Goal: Task Accomplishment & Management: Use online tool/utility

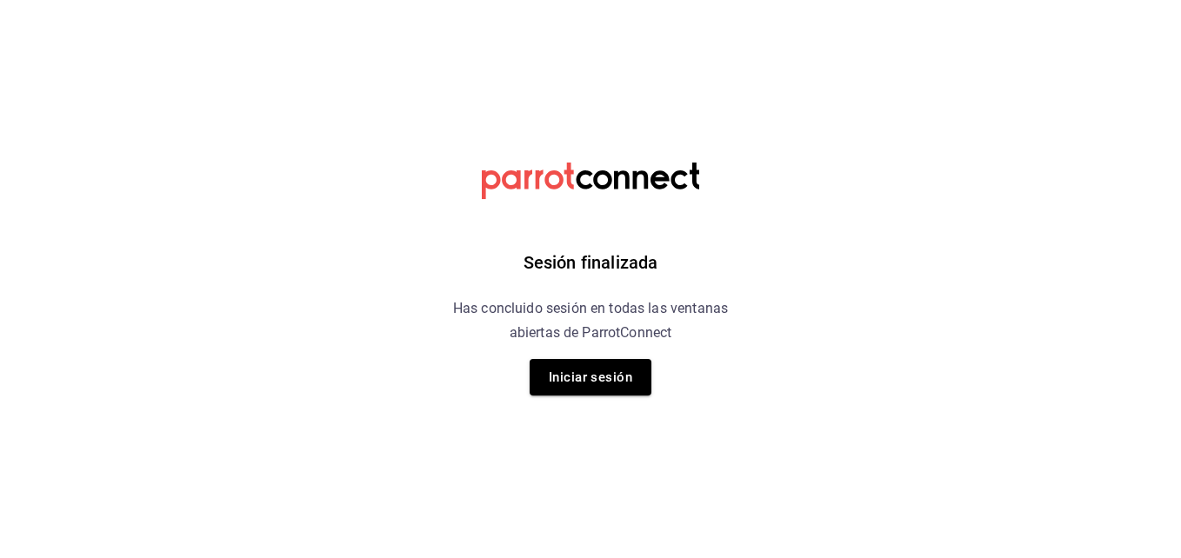
click at [618, 356] on div "Sesión finalizada Has concluido sesión en todas las ventanas abiertas de Parrot…" at bounding box center [590, 279] width 439 height 558
click at [618, 367] on button "Iniciar sesión" at bounding box center [591, 377] width 122 height 37
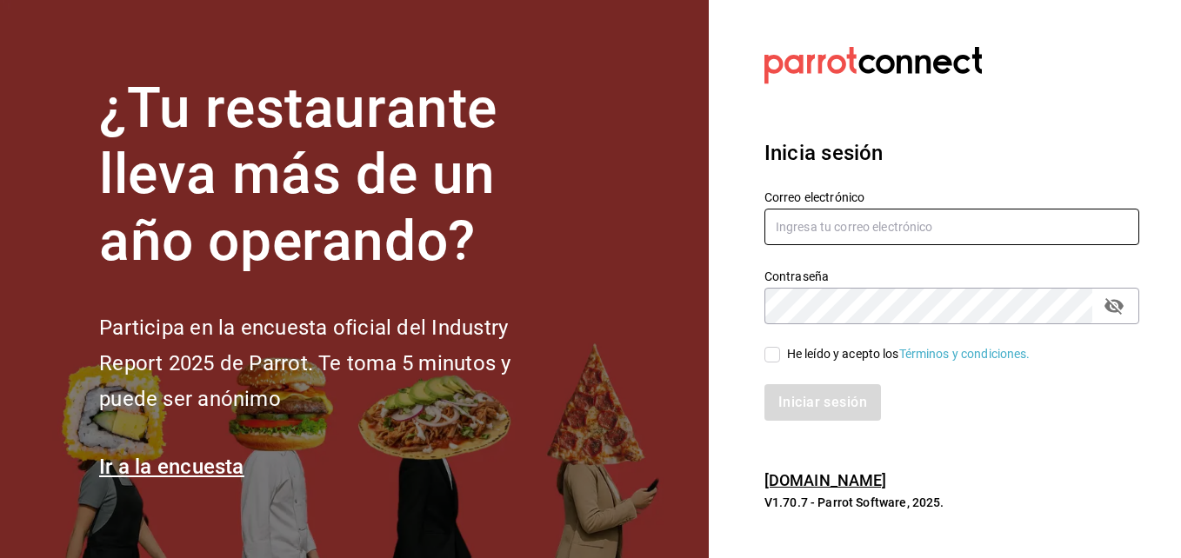
click at [835, 237] on input "text" at bounding box center [952, 227] width 375 height 37
click at [1014, 221] on input "[EMAIL_ADDRESS][DOMAIN_NAME]" at bounding box center [952, 227] width 375 height 37
type input "c"
click at [1014, 221] on input "text" at bounding box center [952, 227] width 375 height 37
type input "[EMAIL_ADDRESS][DOMAIN_NAME]"
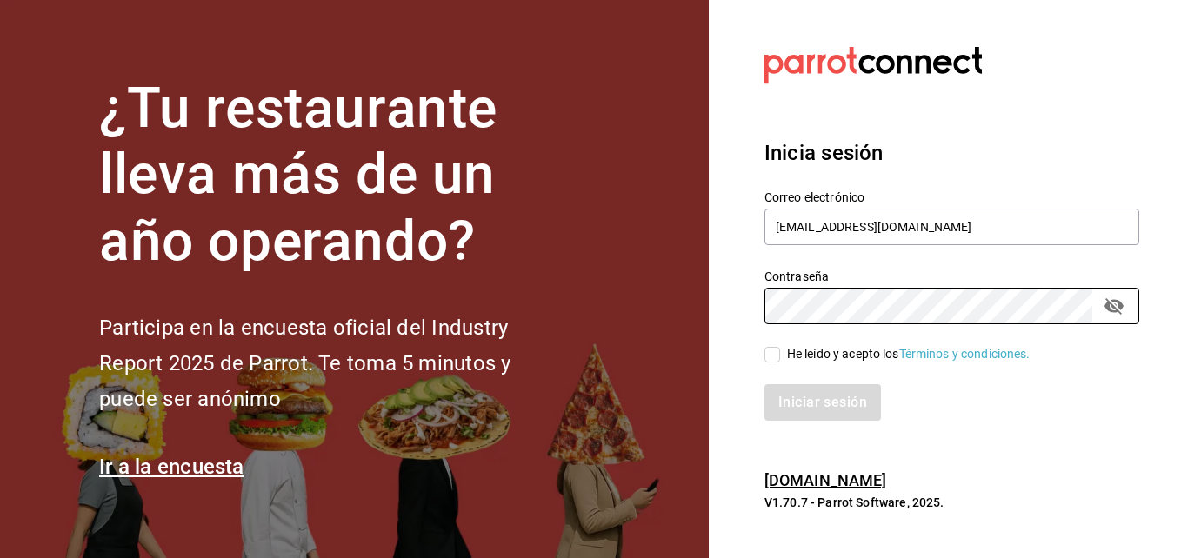
click at [775, 359] on input "He leído y acepto los Términos y condiciones." at bounding box center [773, 355] width 16 height 16
checkbox input "true"
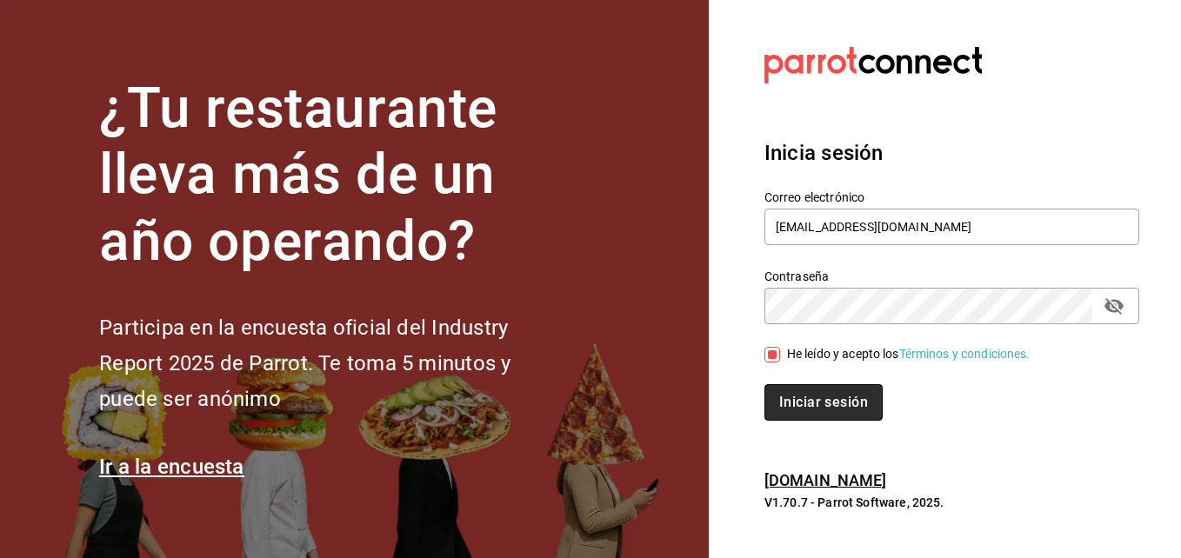
click at [787, 392] on button "Iniciar sesión" at bounding box center [824, 403] width 118 height 37
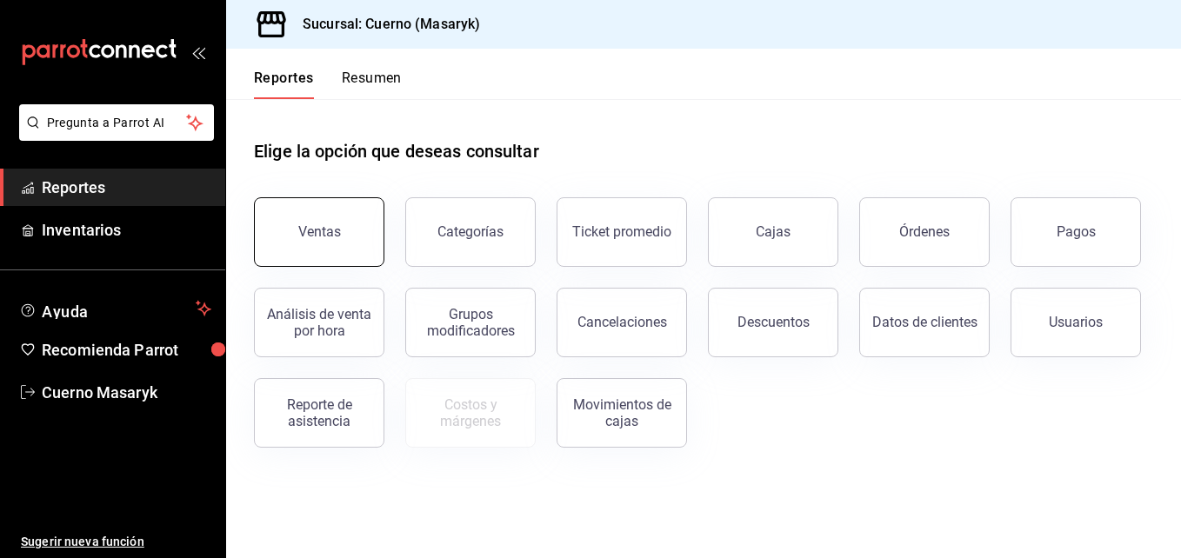
click at [359, 231] on button "Ventas" at bounding box center [319, 232] width 130 height 70
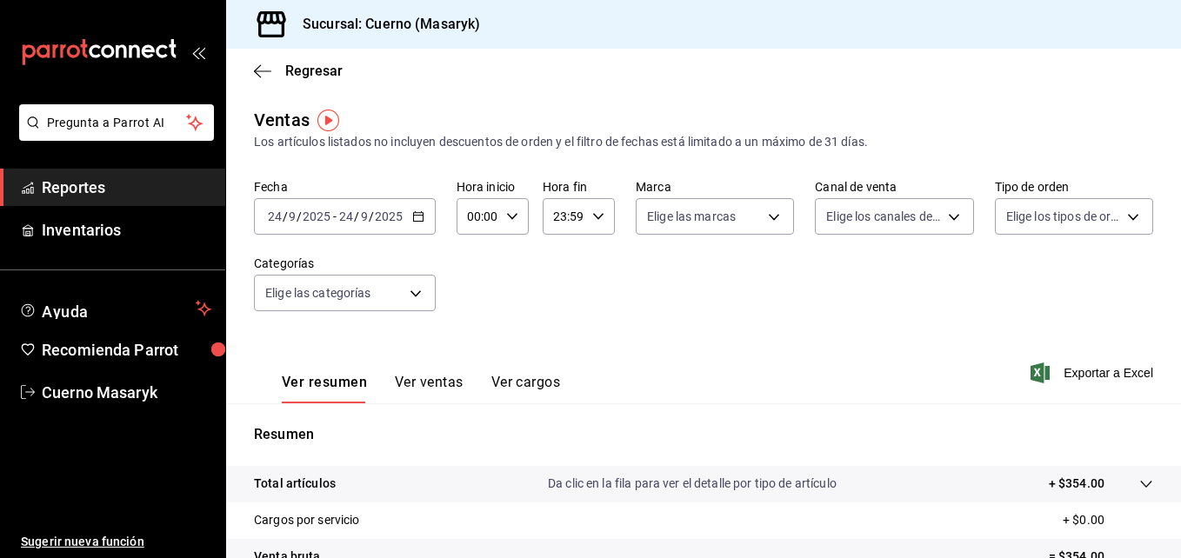
click at [417, 217] on icon "button" at bounding box center [418, 217] width 12 height 12
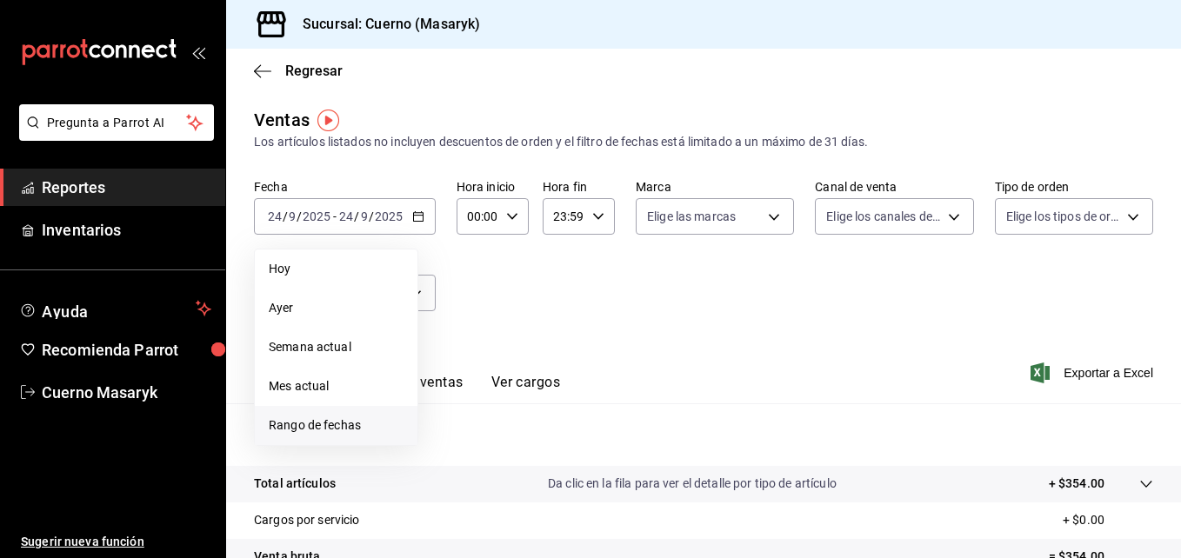
click at [320, 436] on li "Rango de fechas" at bounding box center [336, 425] width 163 height 39
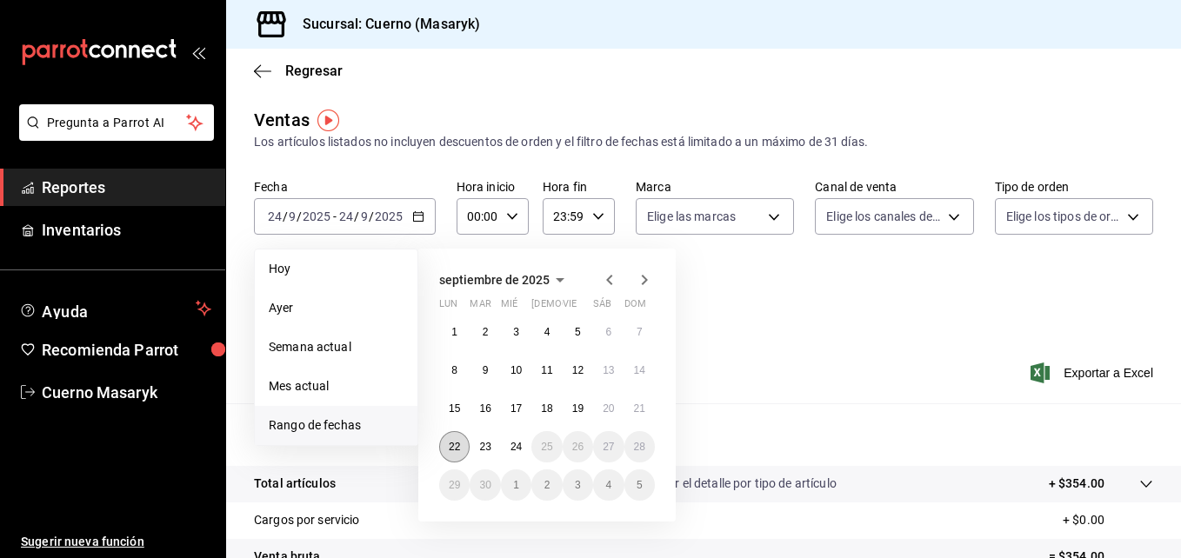
click at [456, 441] on abbr "22" at bounding box center [454, 447] width 11 height 12
click at [518, 447] on abbr "24" at bounding box center [516, 447] width 11 height 12
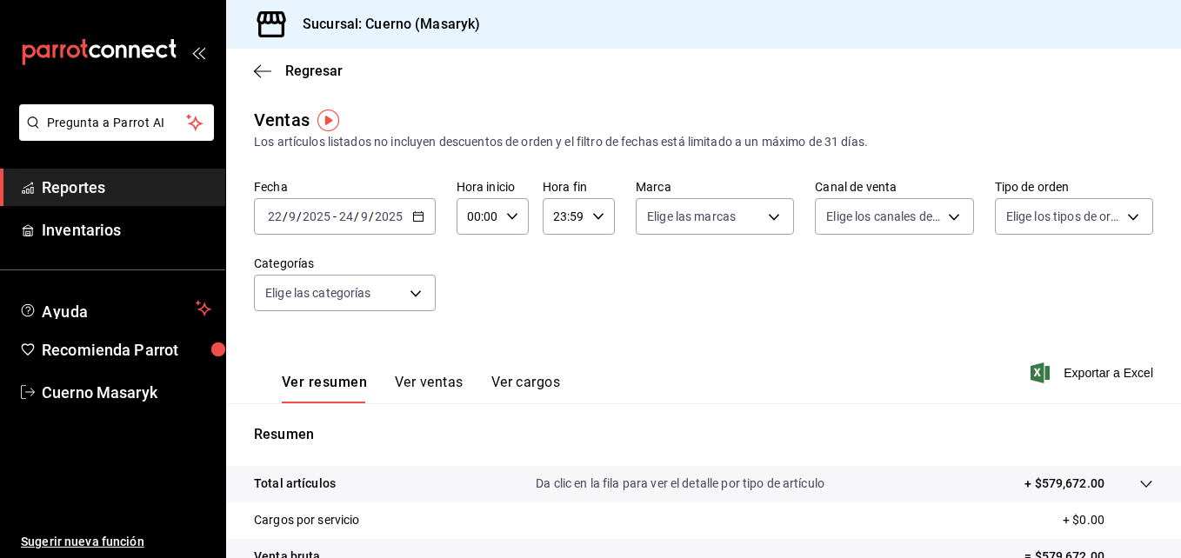
click at [512, 223] on div "00:00 Hora inicio" at bounding box center [493, 216] width 72 height 37
click at [476, 330] on button "04" at bounding box center [473, 315] width 29 height 35
type input "04:00"
click at [592, 219] on div at bounding box center [590, 279] width 1181 height 558
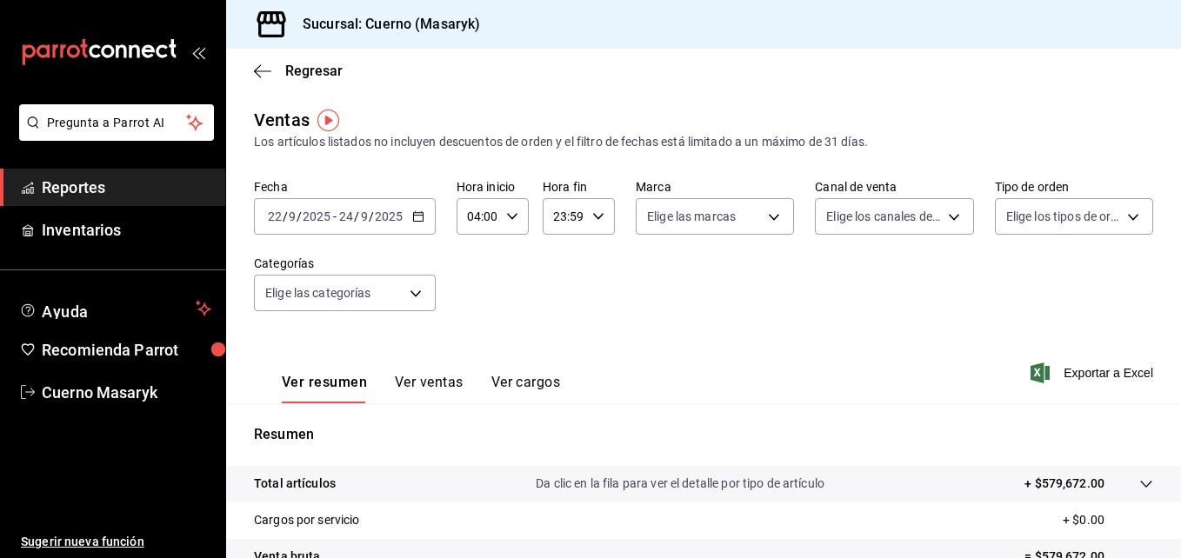
click at [592, 219] on icon "button" at bounding box center [598, 217] width 12 height 12
click at [560, 278] on span "05" at bounding box center [558, 272] width 8 height 14
type input "05:59"
click at [734, 212] on div at bounding box center [590, 279] width 1181 height 558
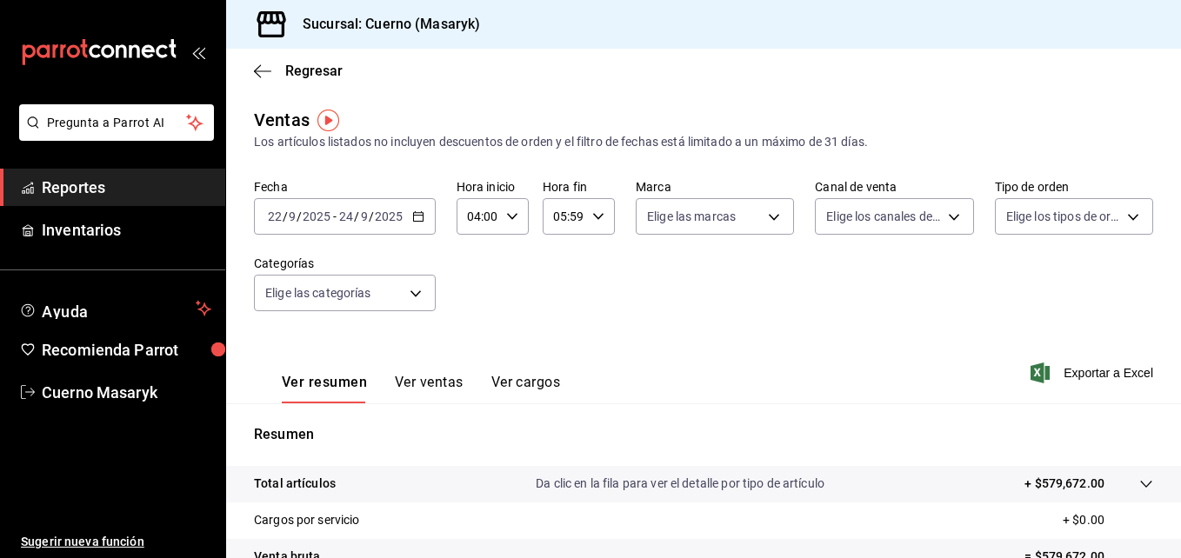
click at [734, 212] on body "Pregunta a Parrot AI Reportes Inventarios Ayuda Recomienda Parrot Cuerno Masary…" at bounding box center [590, 279] width 1181 height 558
click at [661, 342] on label at bounding box center [654, 343] width 23 height 16
click at [659, 342] on input "checkbox" at bounding box center [651, 343] width 16 height 16
checkbox input "false"
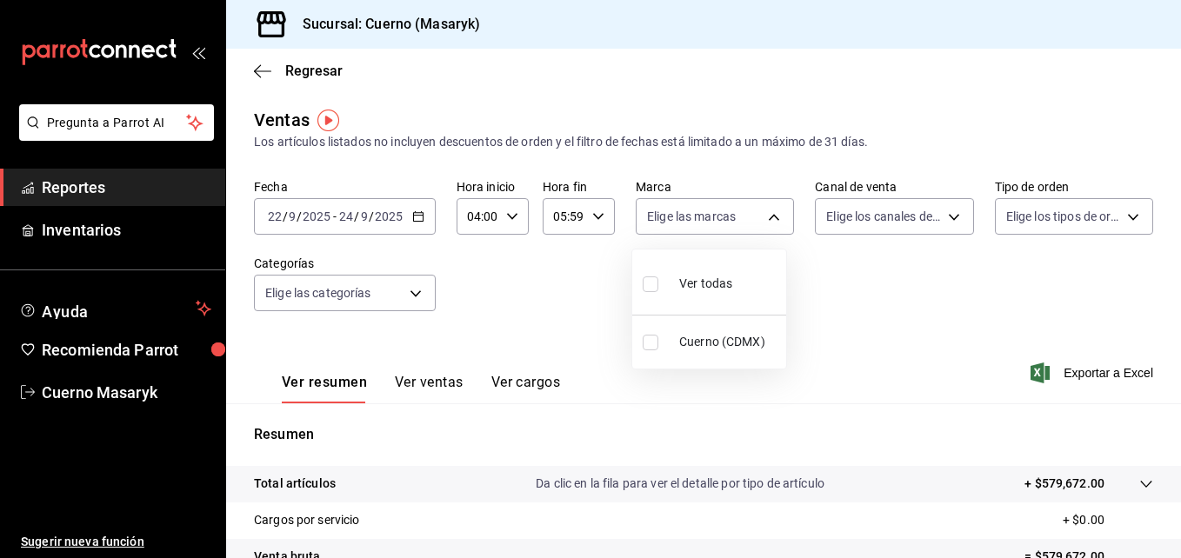
click at [645, 342] on input "checkbox" at bounding box center [651, 343] width 16 height 16
checkbox input "true"
type input "4ea0d660-02b3-4785-bb88-48b5ef6e196c"
checkbox input "true"
click at [948, 214] on div at bounding box center [590, 279] width 1181 height 558
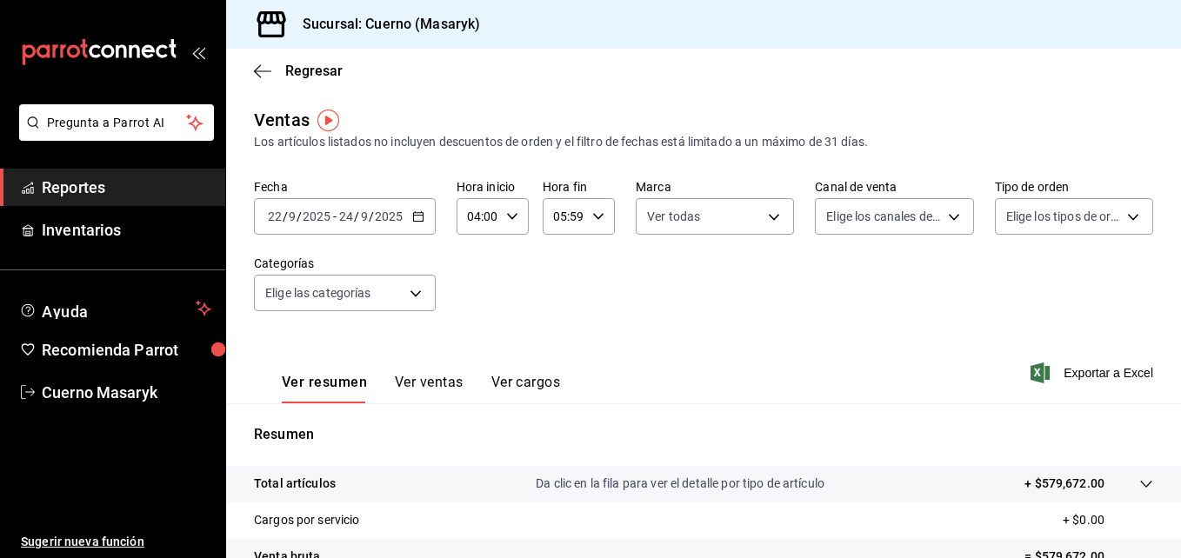
click at [948, 214] on body "Pregunta a Parrot AI Reportes Inventarios Ayuda Recomienda Parrot Cuerno Masary…" at bounding box center [590, 279] width 1181 height 558
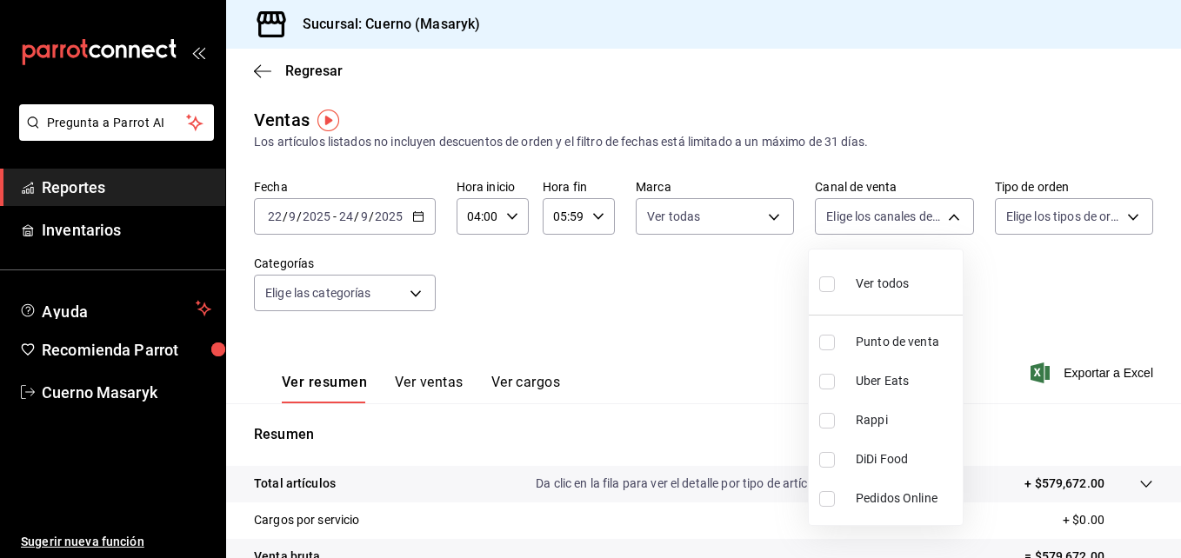
click at [833, 285] on input "checkbox" at bounding box center [827, 285] width 16 height 16
checkbox input "true"
type input "PARROT,UBER_EATS,RAPPI,DIDI_FOOD,ONLINE"
checkbox input "true"
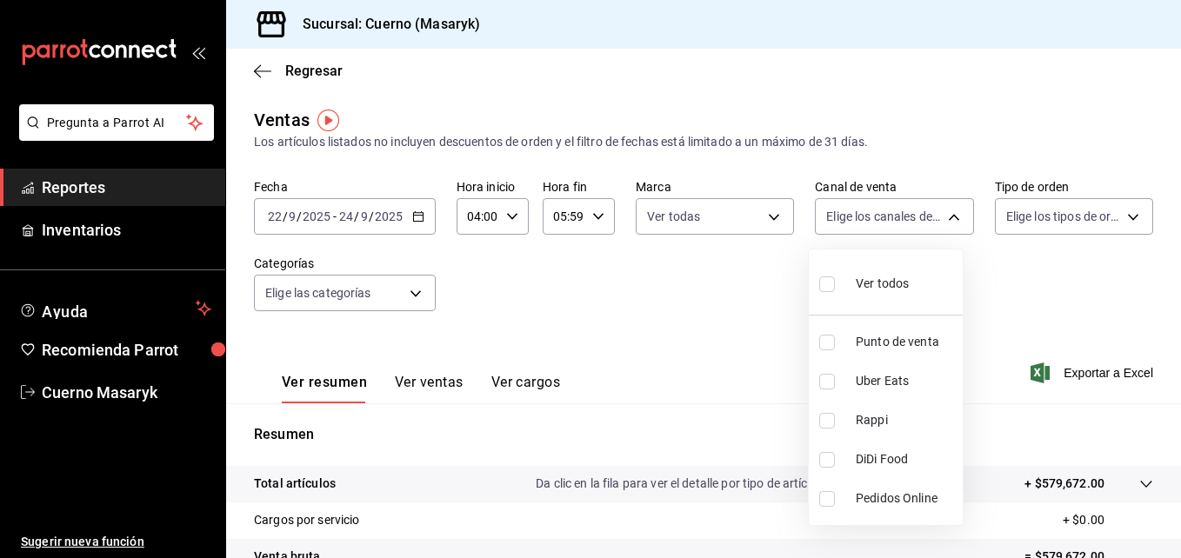
checkbox input "true"
click at [1095, 221] on div at bounding box center [590, 279] width 1181 height 558
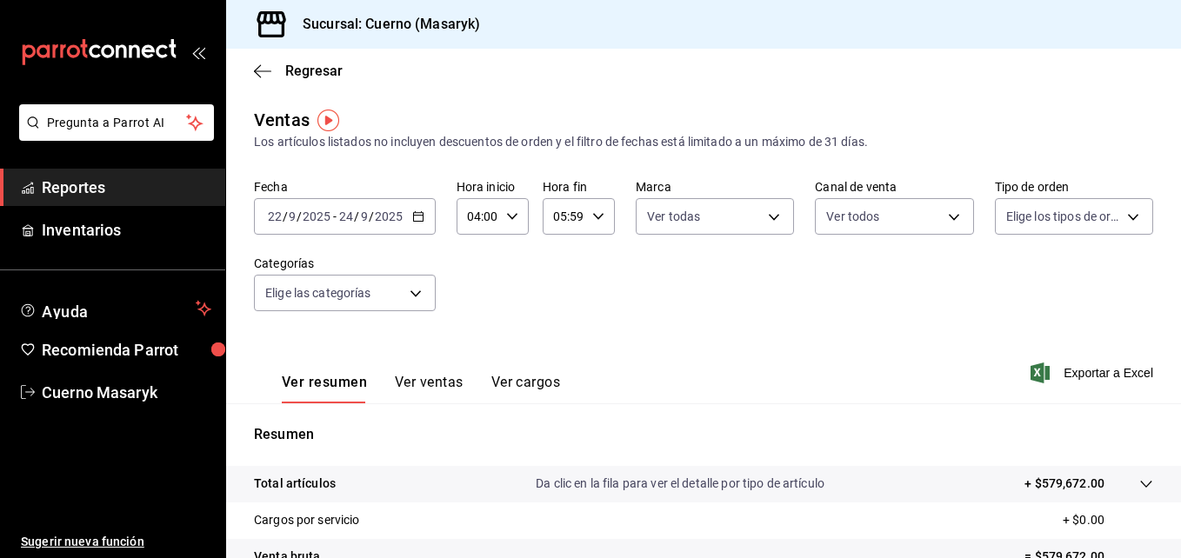
click at [1095, 221] on body "Pregunta a Parrot AI Reportes Inventarios Ayuda Recomienda Parrot Cuerno Masary…" at bounding box center [590, 279] width 1181 height 558
click at [998, 280] on input "checkbox" at bounding box center [1004, 285] width 16 height 16
checkbox input "true"
type input "d8208262-291b-4595-bbfa-ed1e8660efdb,73ecdc8a-b505-4242-b24a-d5f1595b9b0a,EXTER…"
checkbox input "true"
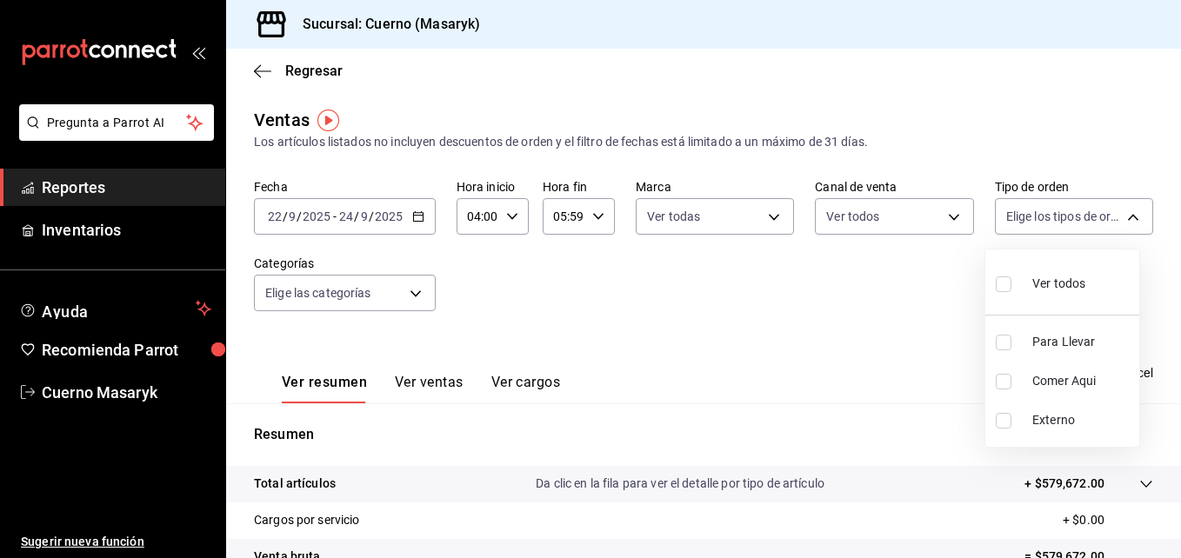
checkbox input "true"
click at [426, 297] on div at bounding box center [590, 279] width 1181 height 558
click at [426, 297] on body "Pregunta a Parrot AI Reportes Inventarios Ayuda Recomienda Parrot Cuerno Masary…" at bounding box center [590, 279] width 1181 height 558
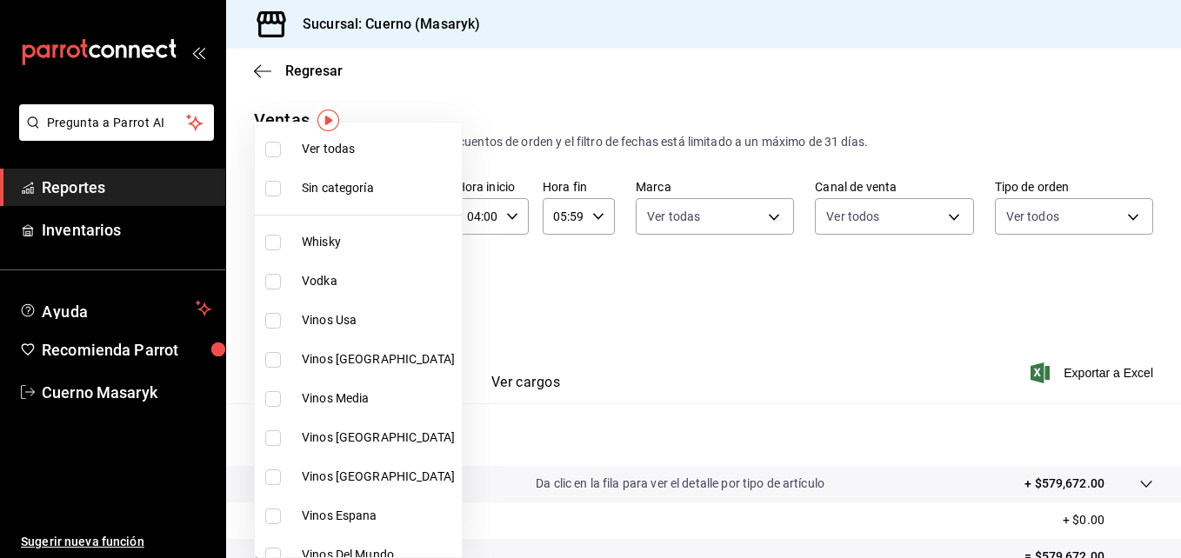
click at [271, 152] on input "checkbox" at bounding box center [273, 150] width 16 height 16
checkbox input "true"
type input "c67b51a2-384c-483e-a5be-40afd3eac247,ec1a4520-4a99-4810-921e-4abf40ebc8c6,cd2d5…"
checkbox input "true"
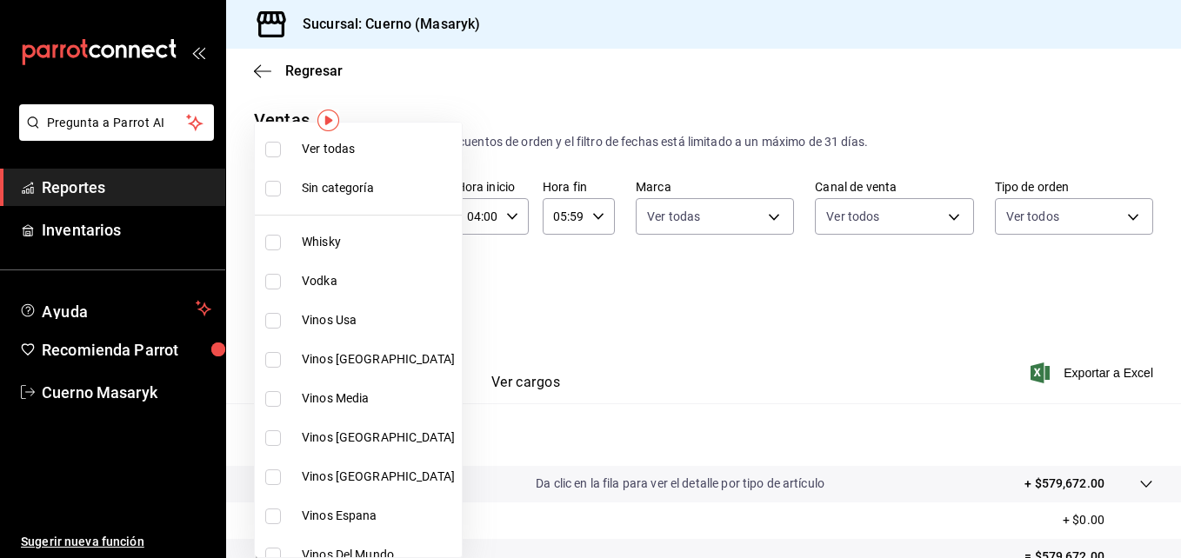
checkbox input "true"
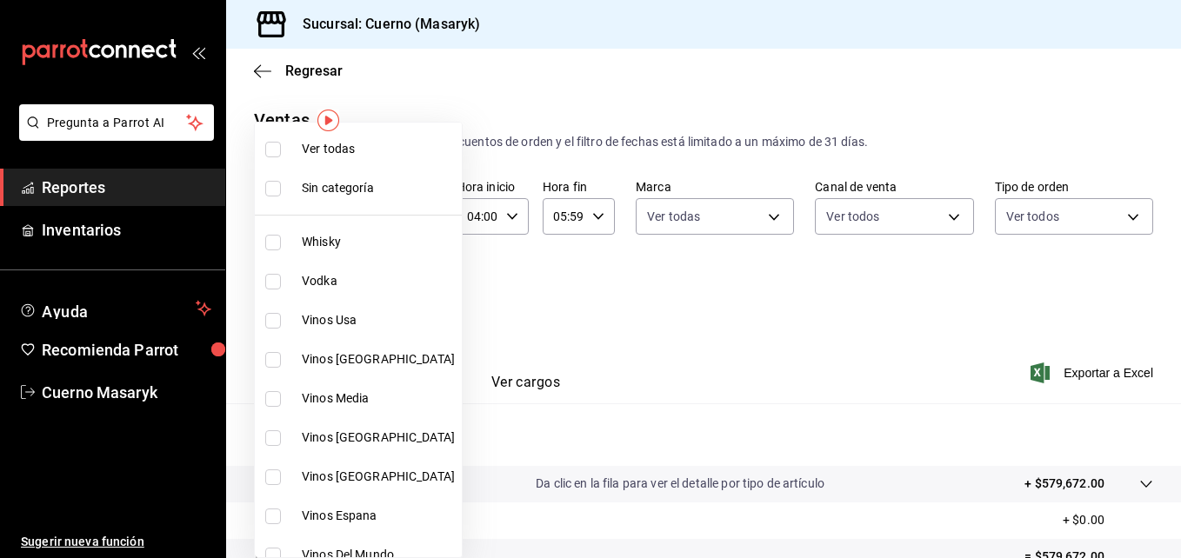
checkbox input "true"
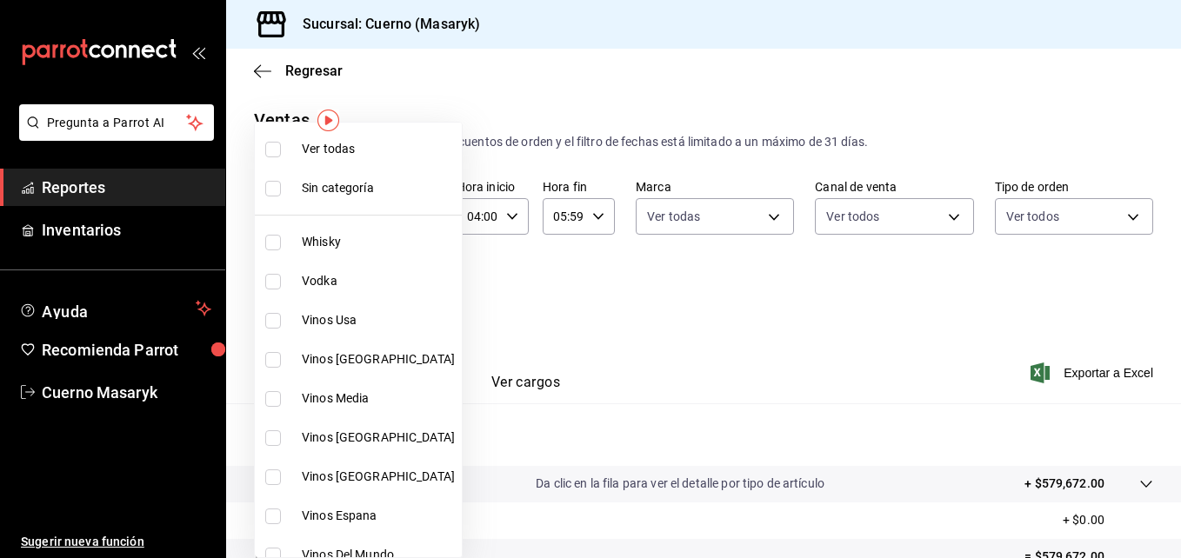
checkbox input "true"
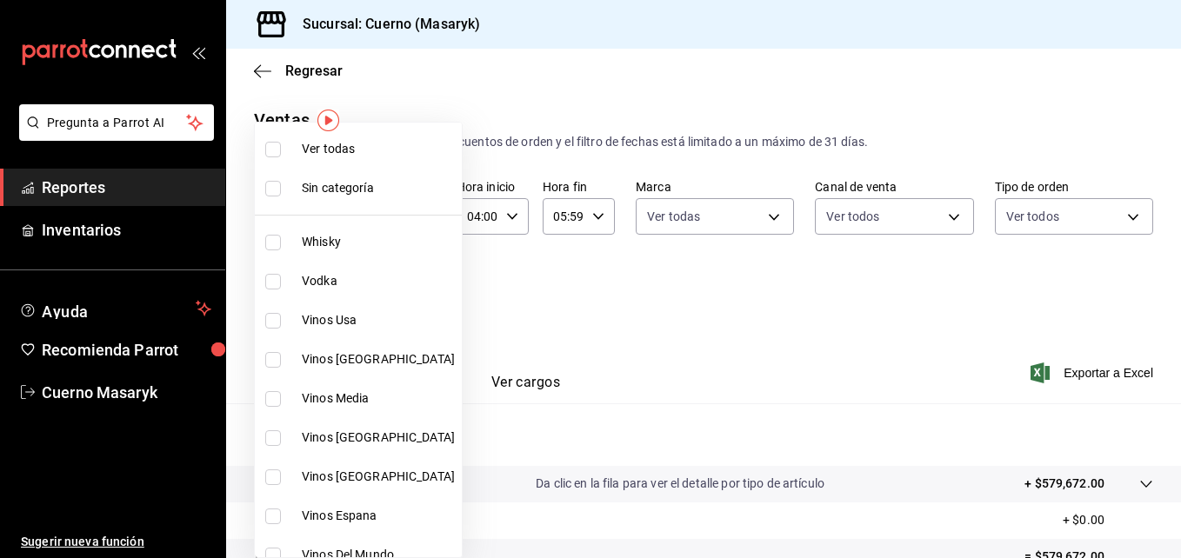
checkbox input "true"
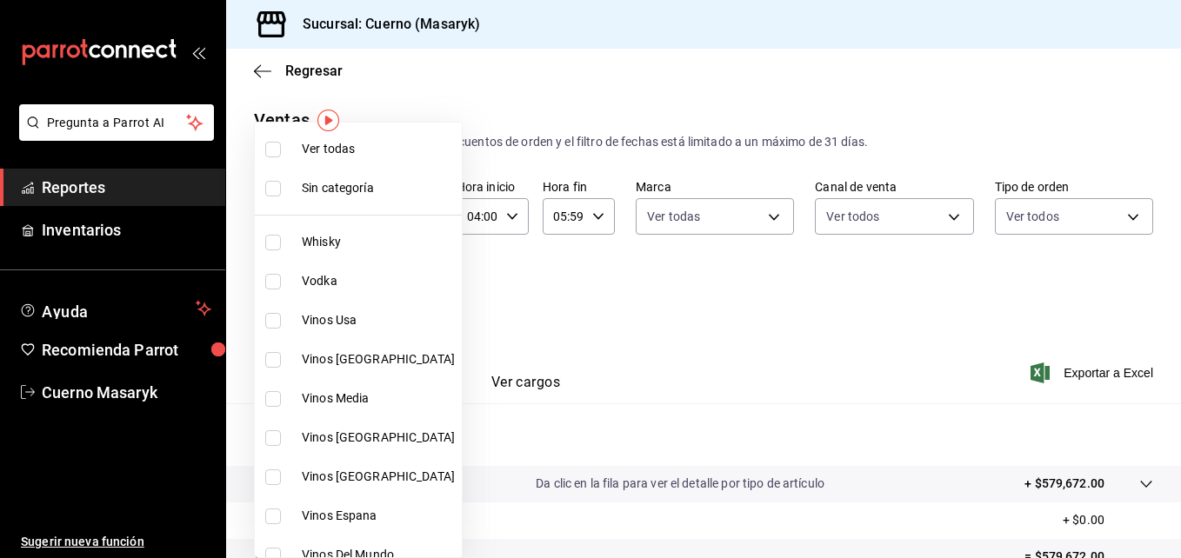
checkbox input "true"
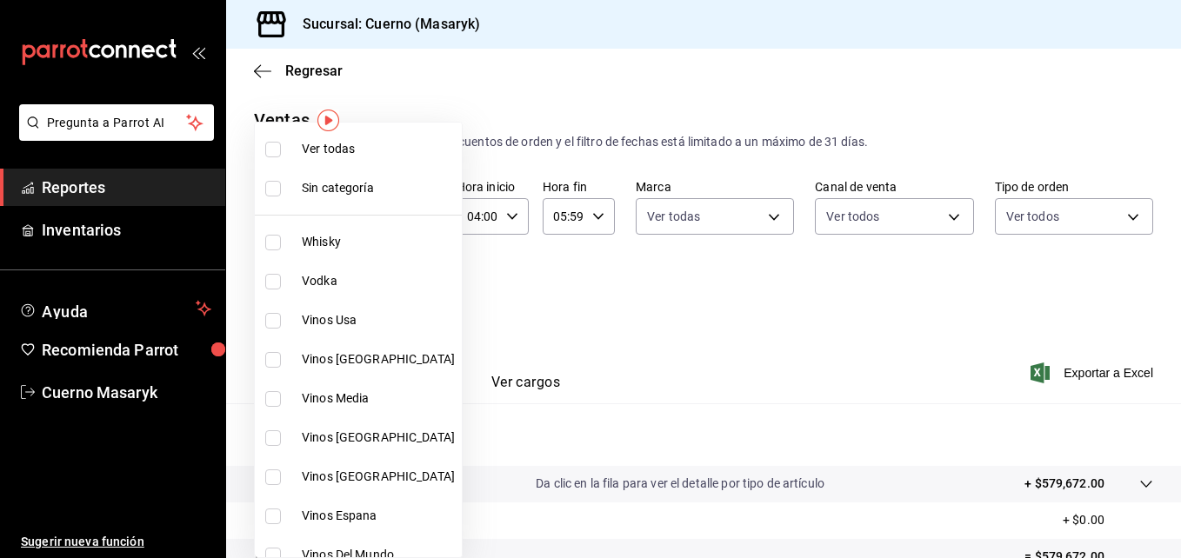
checkbox input "true"
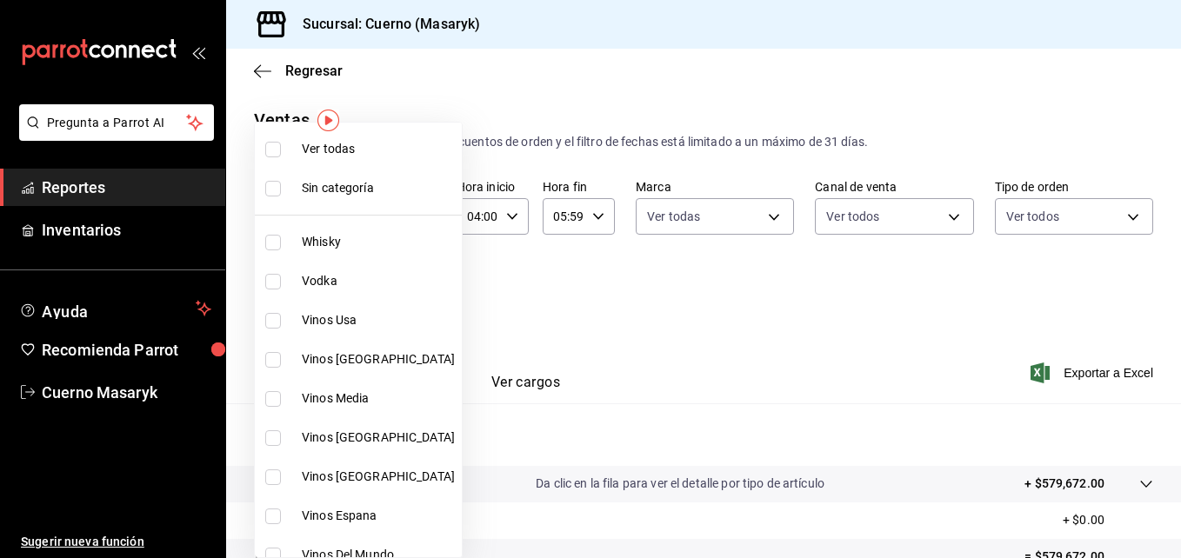
checkbox input "true"
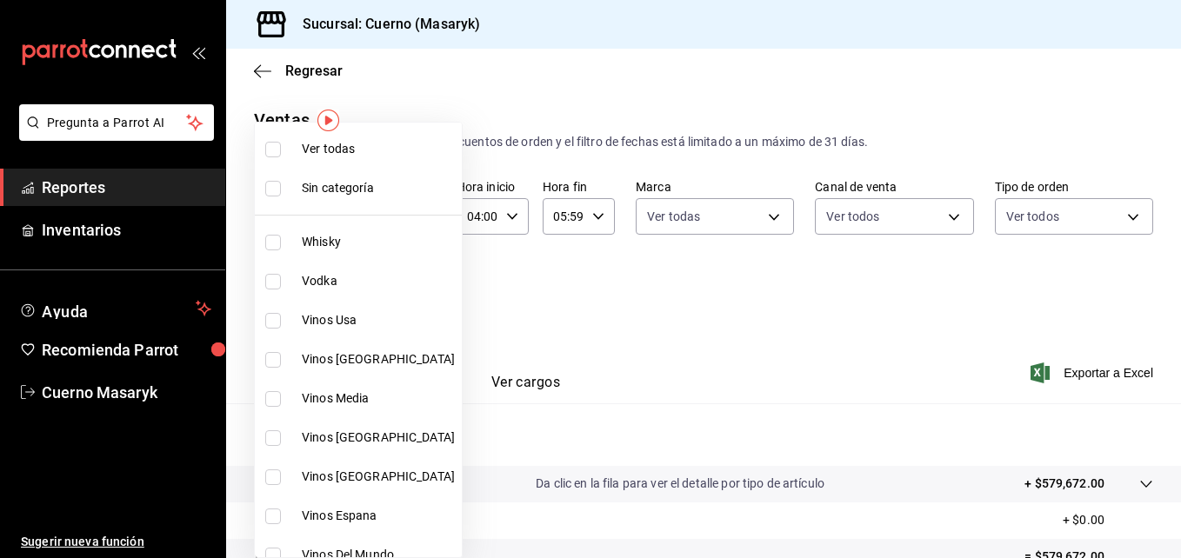
checkbox input "true"
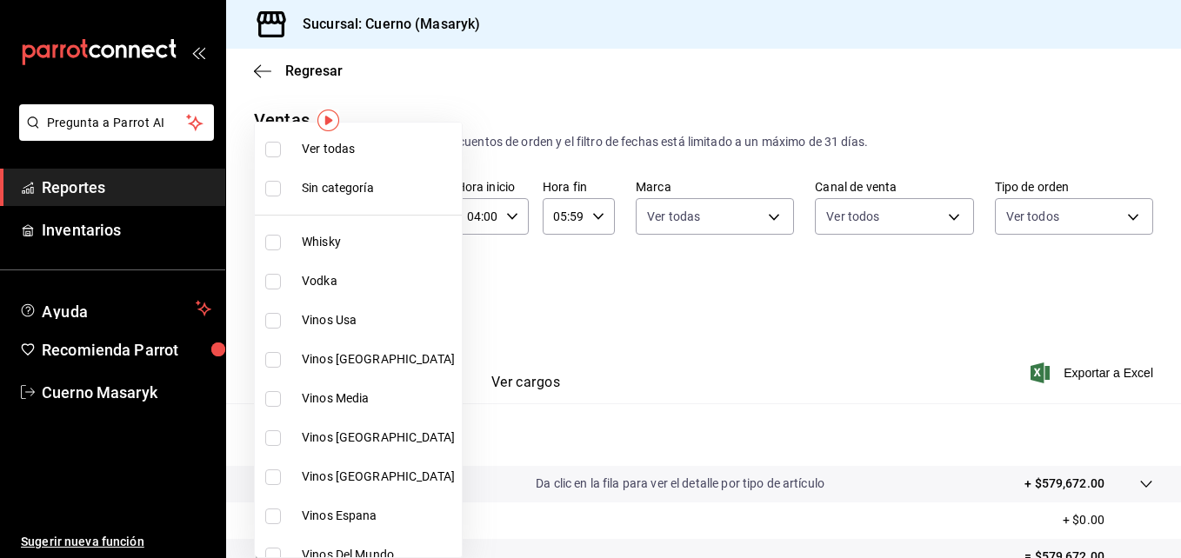
checkbox input "true"
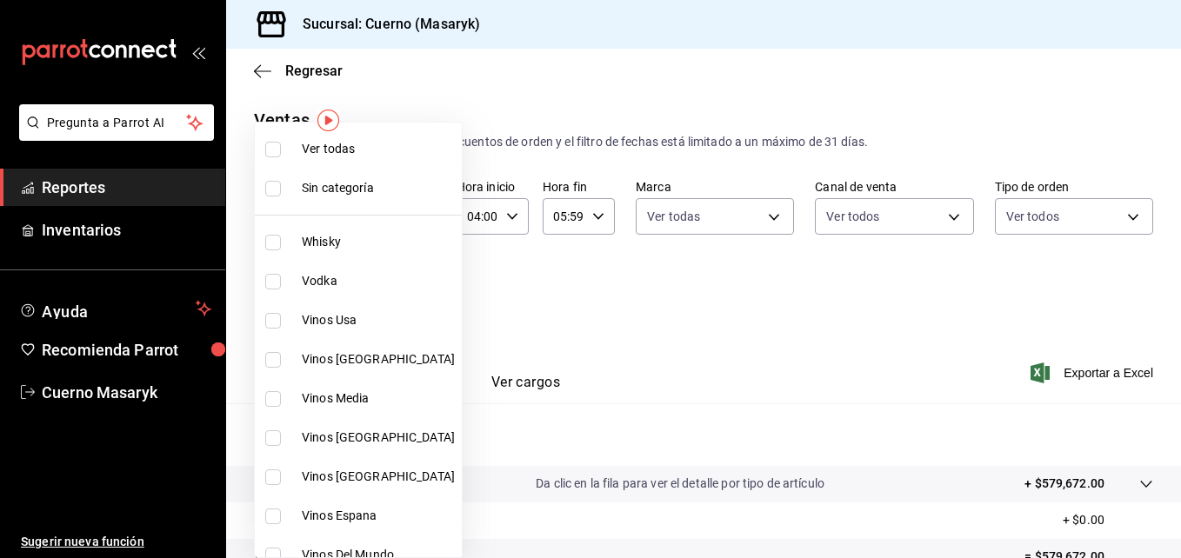
checkbox input "true"
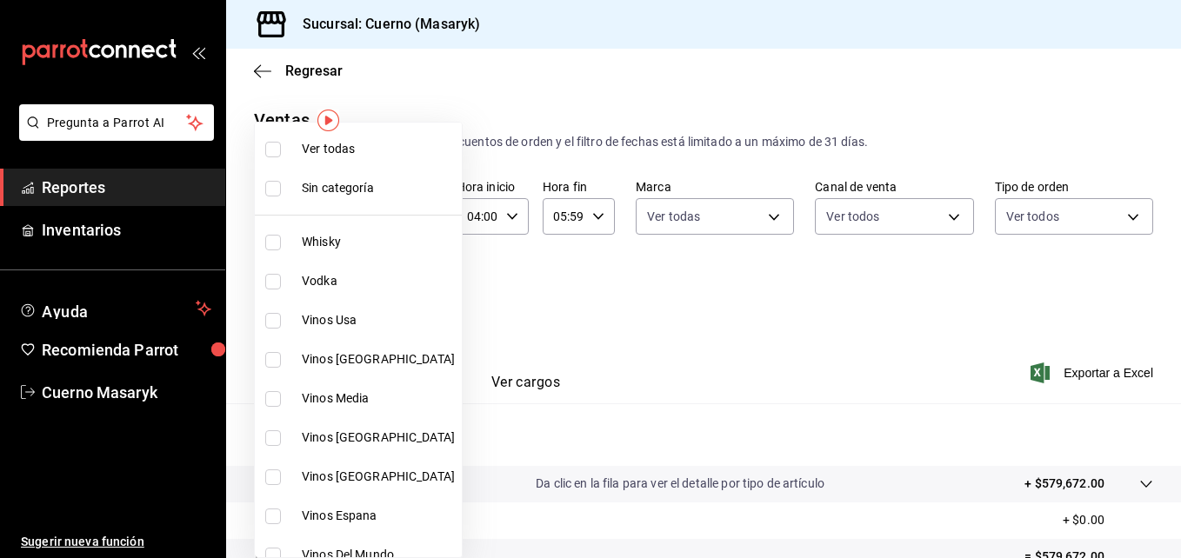
checkbox input "true"
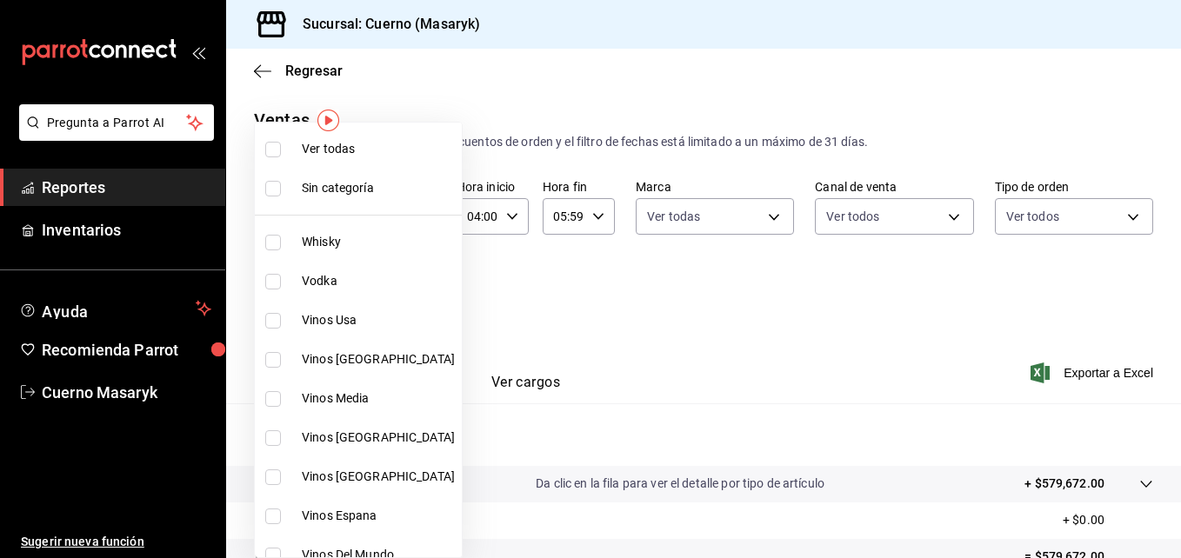
checkbox input "true"
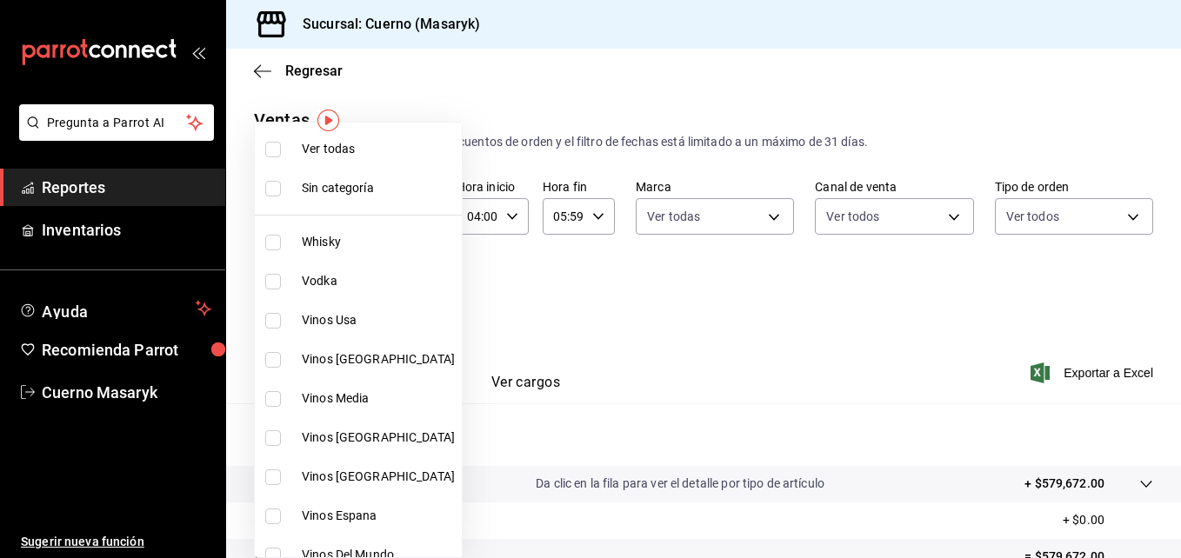
checkbox input "true"
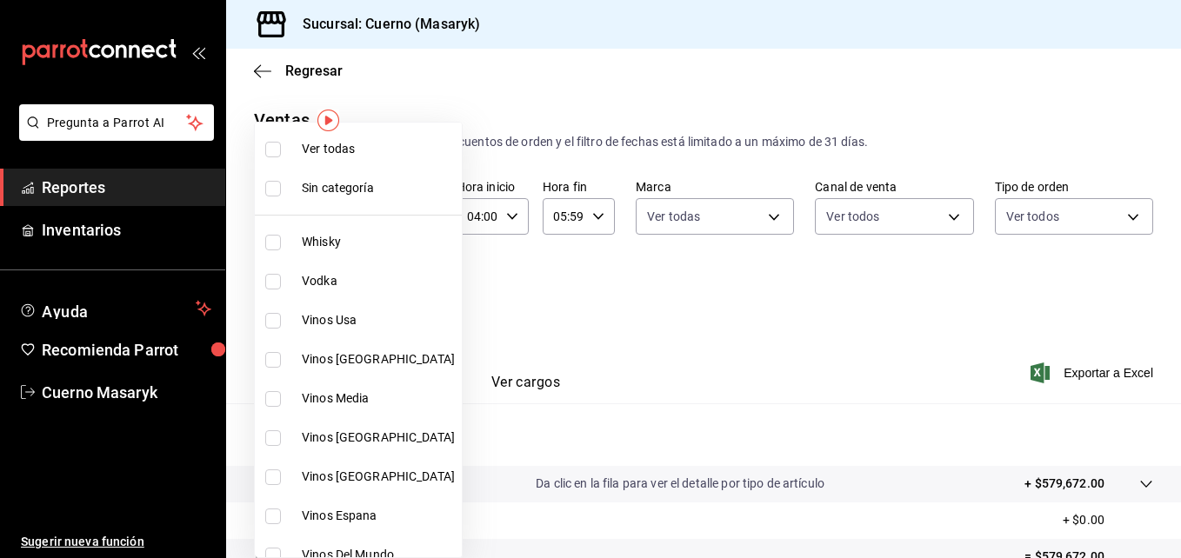
checkbox input "true"
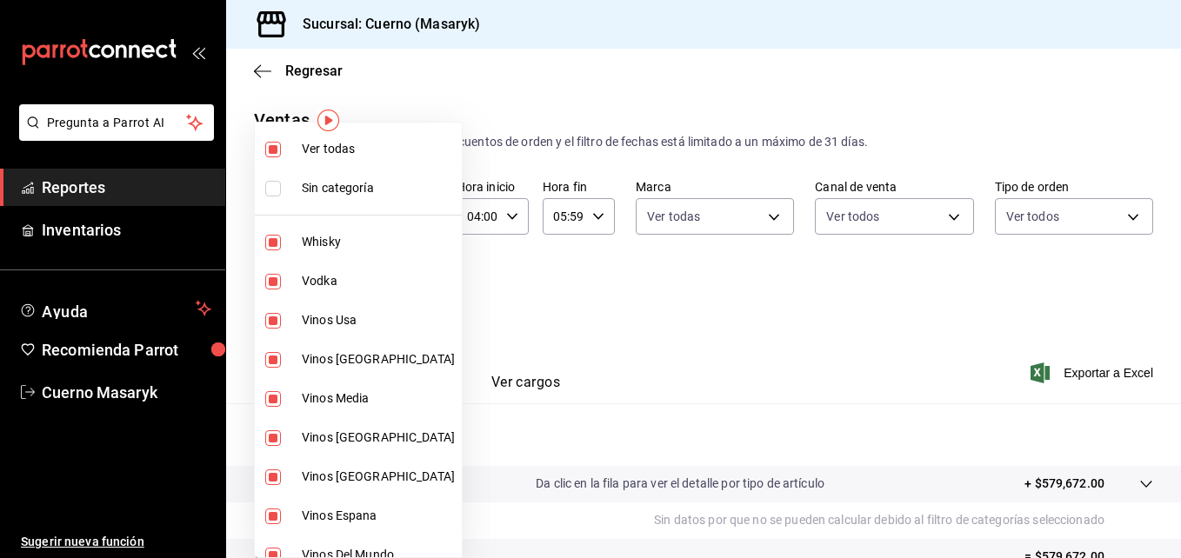
click at [757, 271] on div at bounding box center [590, 279] width 1181 height 558
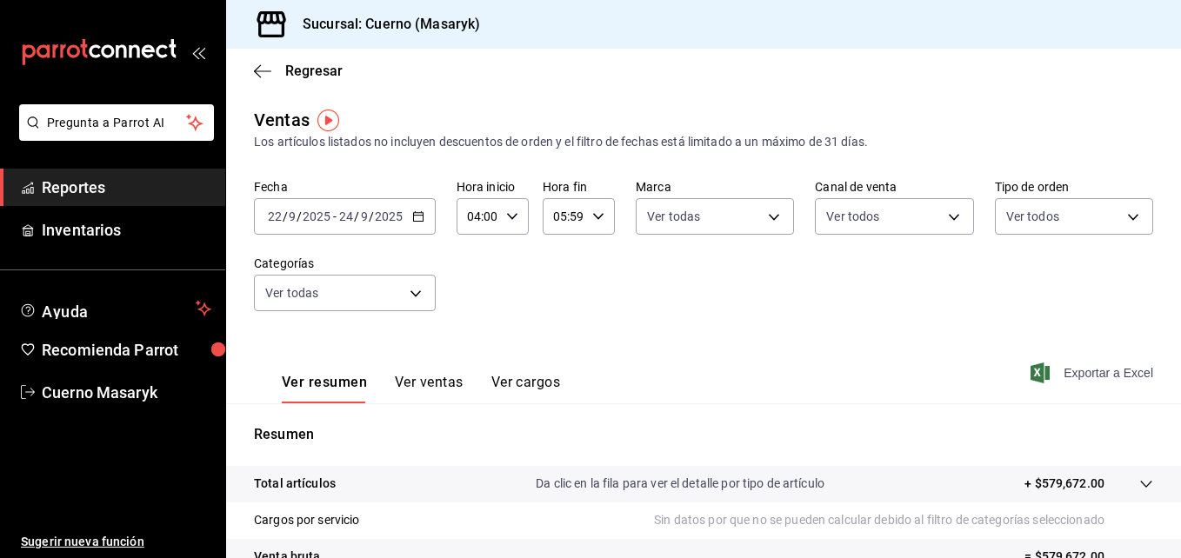
click at [1053, 372] on span "Exportar a Excel" at bounding box center [1093, 373] width 119 height 21
